Goal: Use online tool/utility

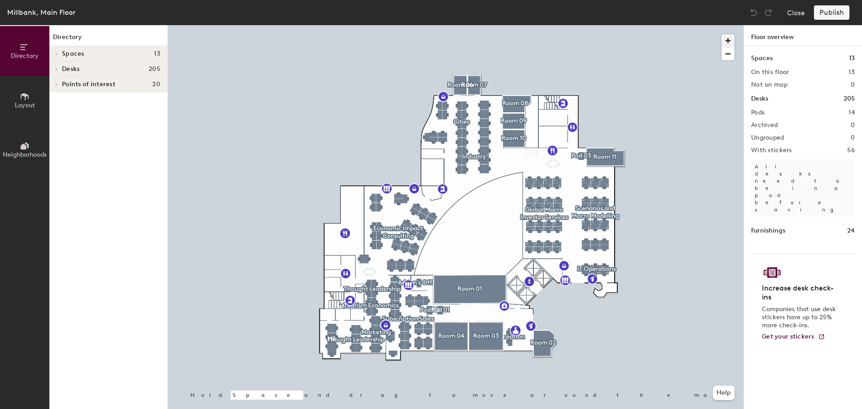
click at [728, 39] on span "button" at bounding box center [727, 40] width 13 height 13
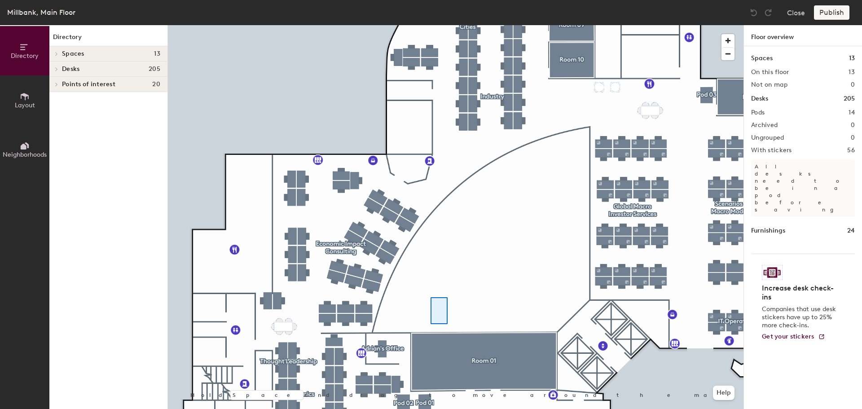
click at [431, 25] on div at bounding box center [456, 25] width 576 height 0
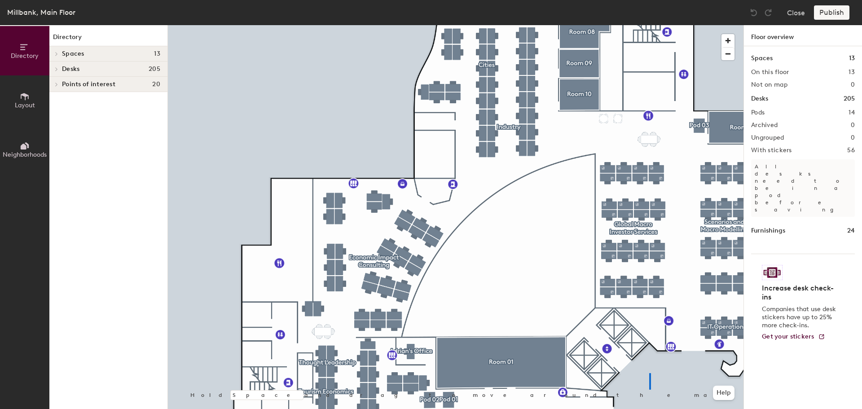
click at [651, 25] on div at bounding box center [456, 25] width 576 height 0
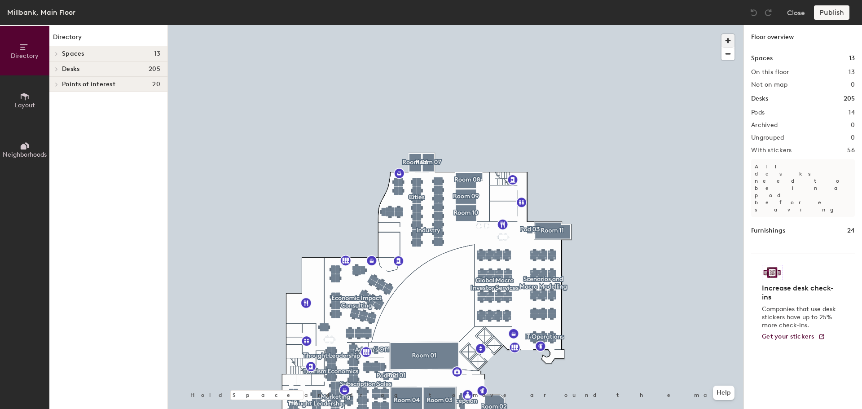
click at [730, 39] on span "button" at bounding box center [727, 40] width 13 height 13
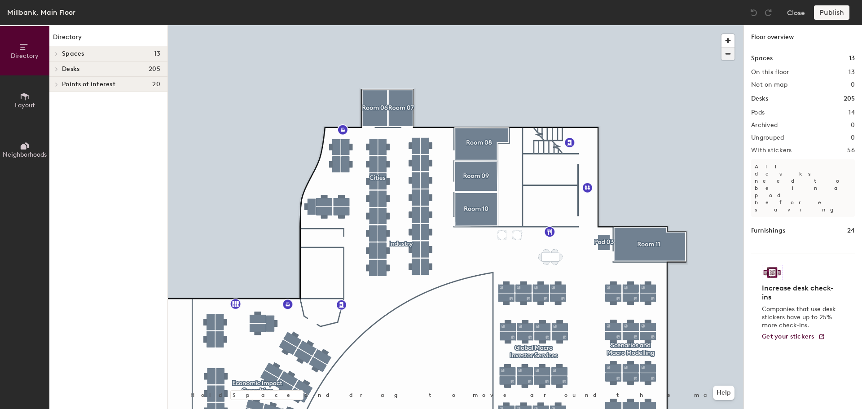
click at [727, 53] on span "button" at bounding box center [727, 54] width 13 height 13
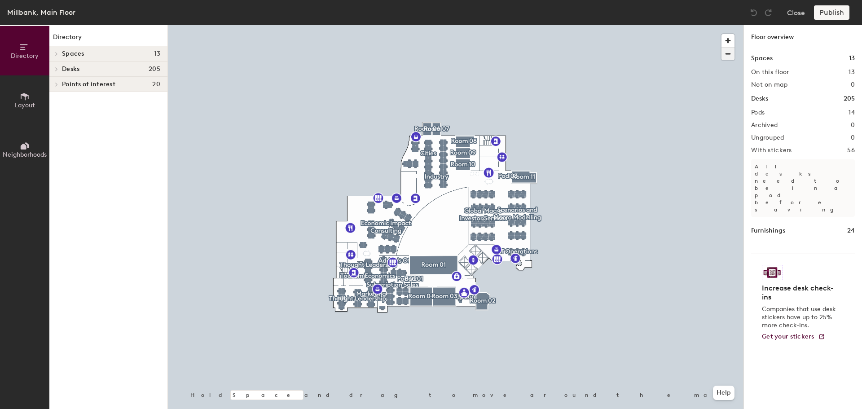
click at [721, 47] on button "button" at bounding box center [727, 53] width 13 height 13
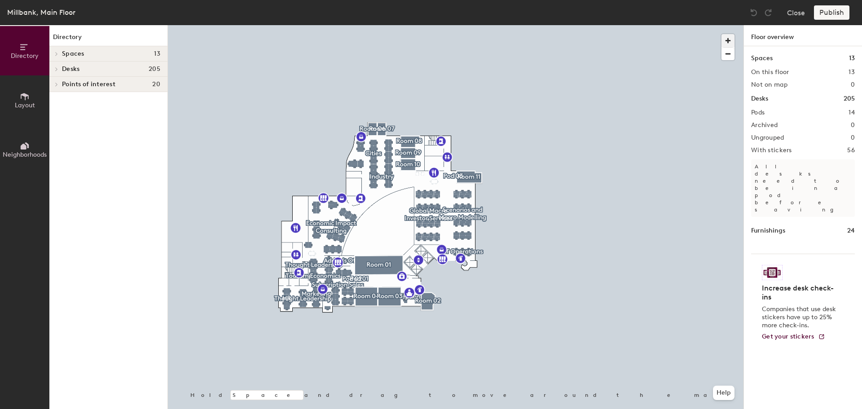
click at [727, 39] on span "button" at bounding box center [727, 40] width 13 height 13
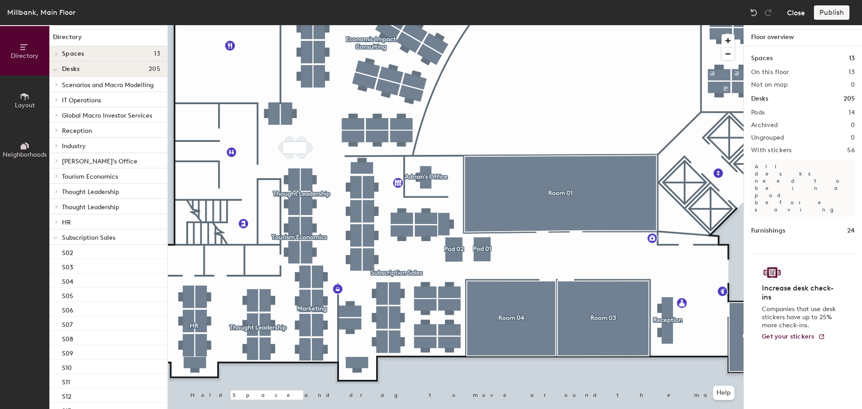
click at [800, 9] on button "Close" at bounding box center [796, 12] width 18 height 14
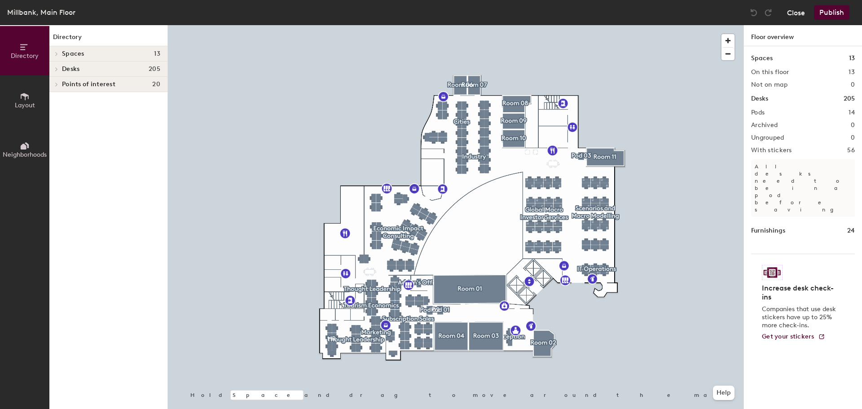
click at [796, 11] on button "Close" at bounding box center [796, 12] width 18 height 14
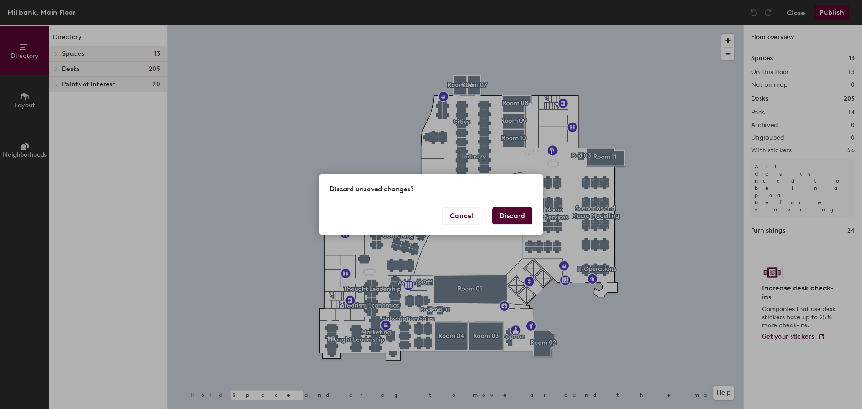
click at [510, 213] on button "Discard" at bounding box center [512, 215] width 40 height 17
